Goal: Task Accomplishment & Management: Manage account settings

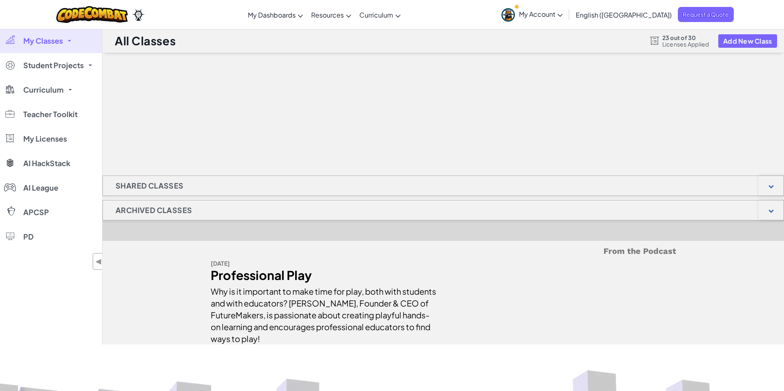
click at [165, 210] on h1 "Archived Classes" at bounding box center [154, 210] width 102 height 20
click at [770, 207] on div at bounding box center [770, 210] width 25 height 20
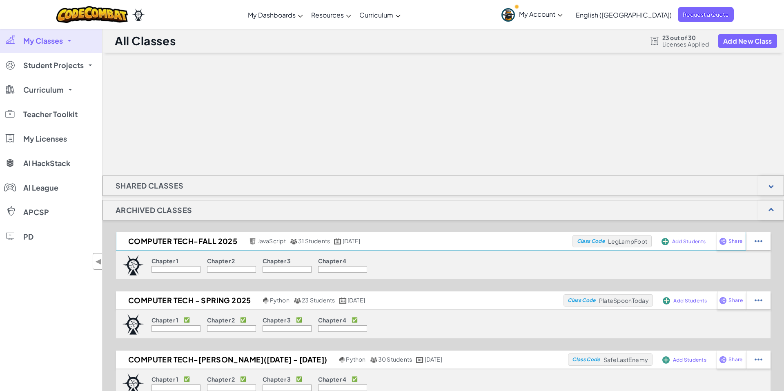
click at [684, 240] on span "Add Students" at bounding box center [688, 241] width 33 height 5
click at [662, 241] on img at bounding box center [664, 241] width 7 height 7
click at [668, 240] on img at bounding box center [664, 241] width 7 height 7
click at [760, 240] on img at bounding box center [758, 241] width 8 height 7
select select "javascript"
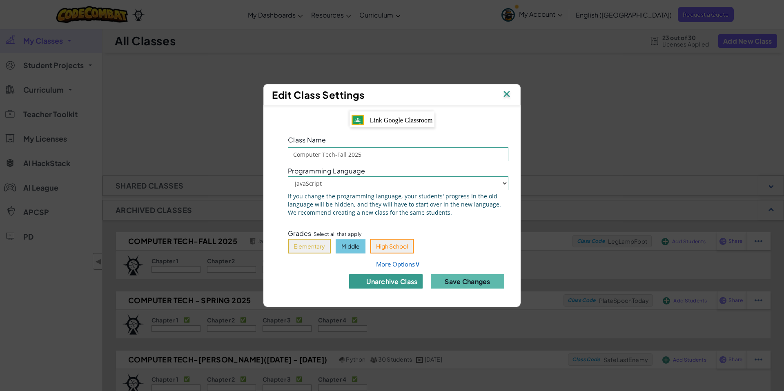
click at [399, 279] on button "unarchive class" at bounding box center [385, 281] width 73 height 14
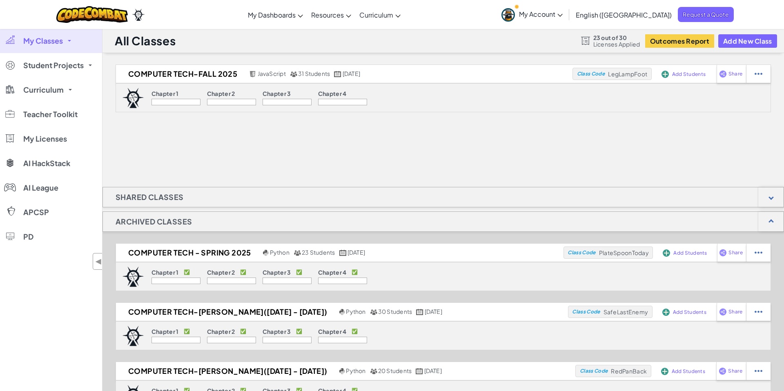
click at [685, 72] on span "Add Students" at bounding box center [688, 74] width 33 height 5
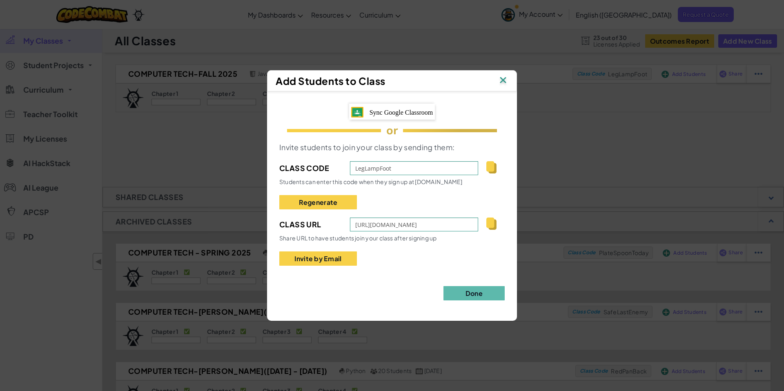
click at [392, 114] on span "Sync Google Classroom" at bounding box center [401, 112] width 64 height 7
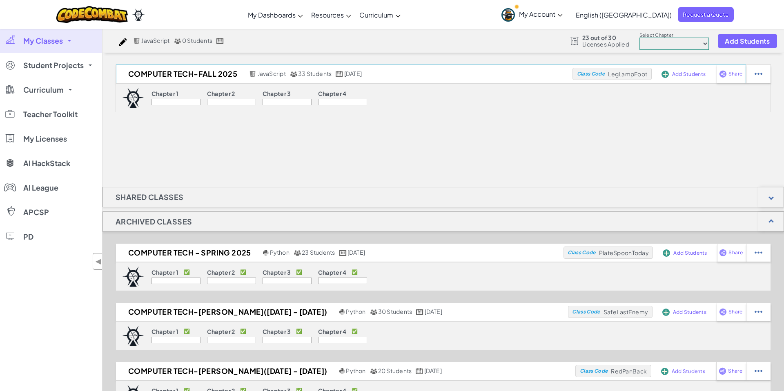
click at [686, 72] on span "Add Students" at bounding box center [688, 74] width 33 height 5
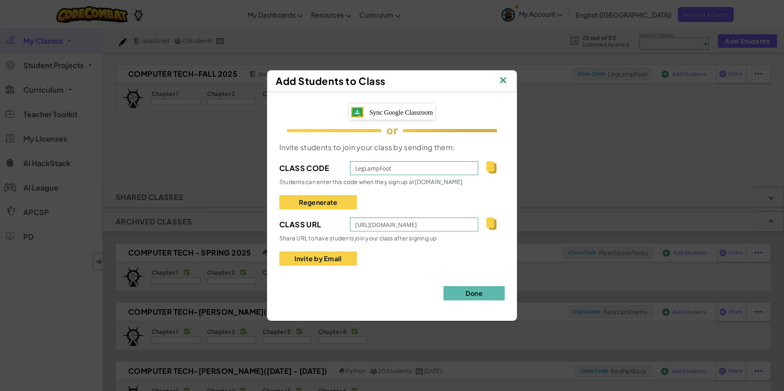
click at [406, 113] on span "Sync Google Classroom" at bounding box center [401, 112] width 64 height 7
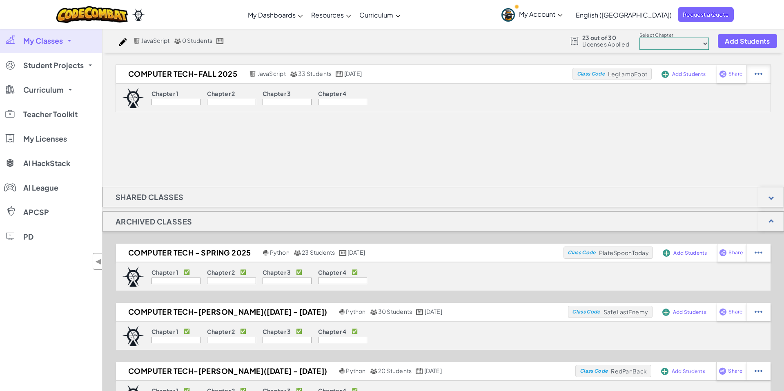
click at [756, 72] on img at bounding box center [758, 73] width 8 height 7
select select "javascript"
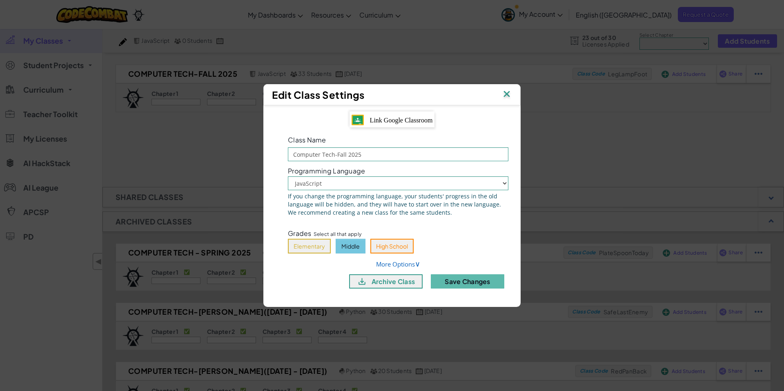
click at [390, 120] on span "Link Google Classroom" at bounding box center [401, 120] width 63 height 7
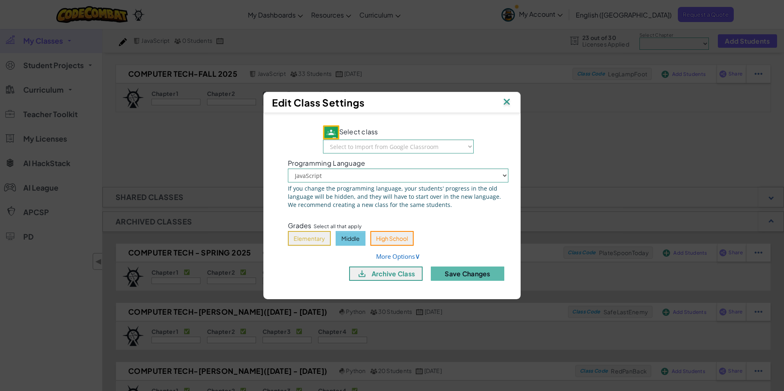
click at [348, 234] on button "Middle" at bounding box center [351, 238] width 30 height 15
click at [430, 147] on select "Select to Import from Google Classroom K-[PERSON_NAME] Fall 2025-26 Video Produ…" at bounding box center [398, 147] width 151 height 14
click at [507, 101] on img at bounding box center [506, 102] width 11 height 12
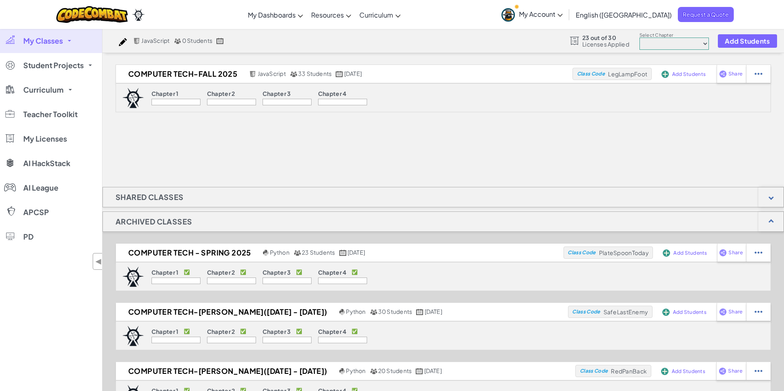
click at [415, 100] on div "Chapter 1 Chapter 2 Chapter 3 Chapter 4" at bounding box center [443, 97] width 655 height 29
click at [307, 10] on link "My Dashboards" at bounding box center [275, 15] width 63 height 22
click at [314, 46] on link "CodeCombat Teacher Dashboard" at bounding box center [305, 46] width 122 height 12
